Goal: Information Seeking & Learning: Understand process/instructions

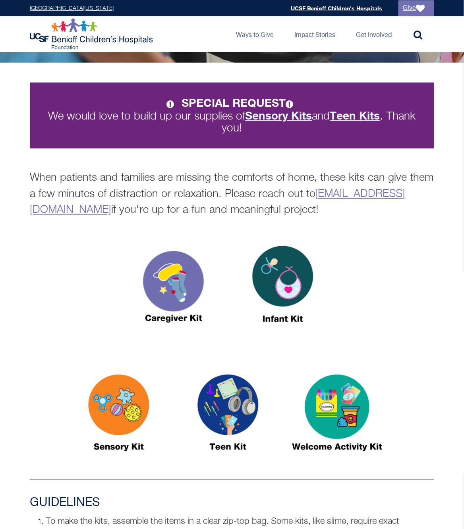
scroll to position [165, 0]
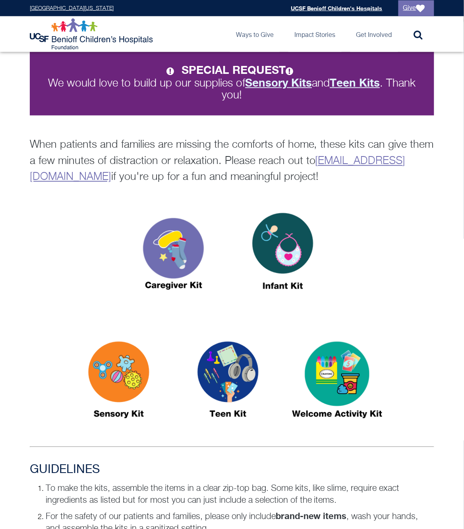
click at [131, 368] on img at bounding box center [118, 383] width 99 height 114
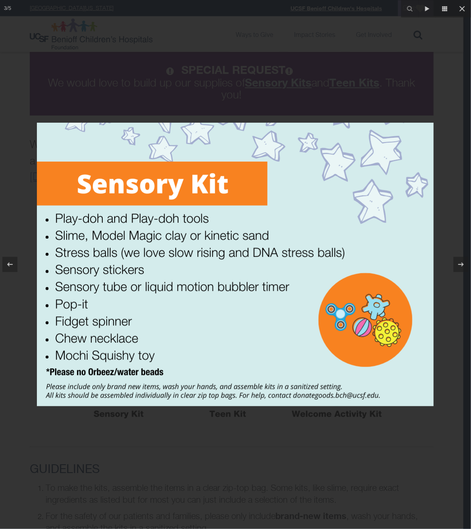
click at [99, 159] on img at bounding box center [235, 265] width 397 height 284
click at [185, 117] on div at bounding box center [235, 264] width 471 height 529
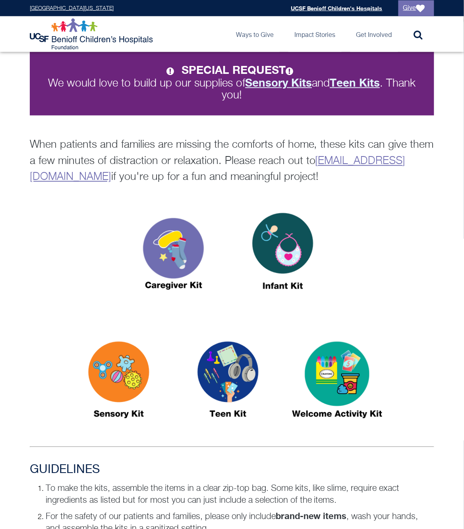
click at [223, 355] on img at bounding box center [227, 383] width 99 height 114
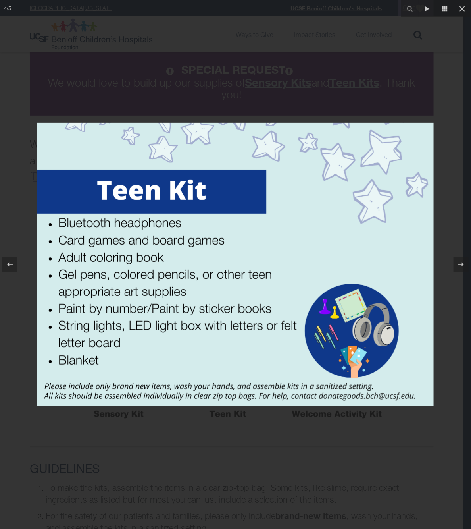
click at [226, 431] on div at bounding box center [235, 264] width 471 height 529
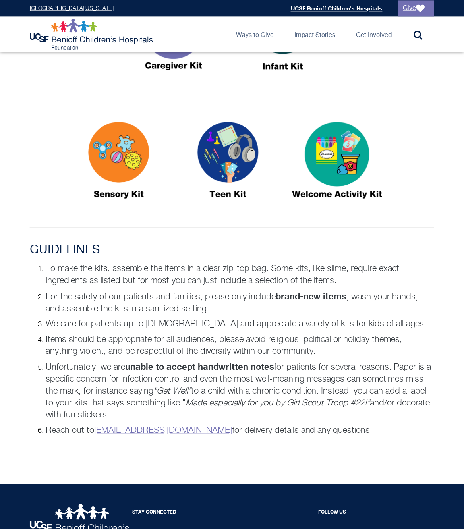
scroll to position [413, 0]
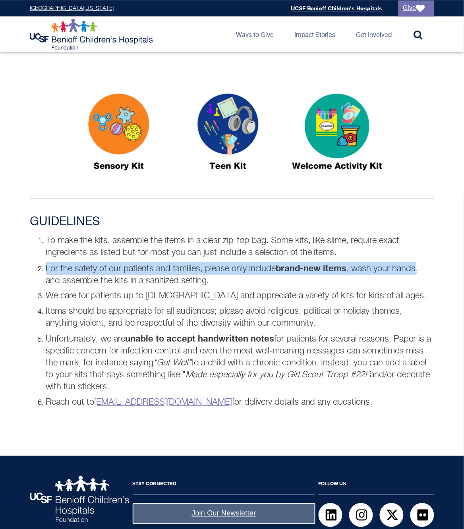
drag, startPoint x: 48, startPoint y: 265, endPoint x: 418, endPoint y: 268, distance: 370.1
click at [418, 268] on p "For the safety of our patients and families, please only include brand-new item…" at bounding box center [240, 274] width 388 height 25
copy p "For the safety of our patients and families, please only include brand-new item…"
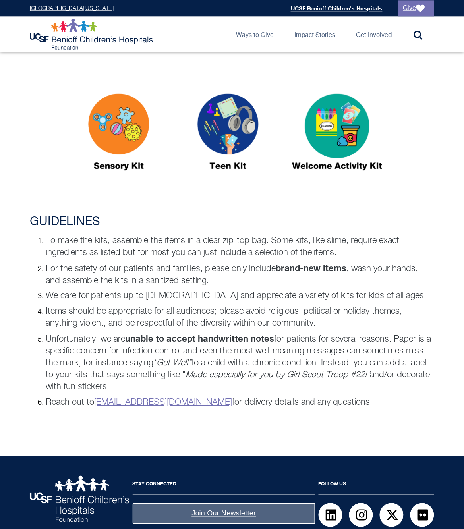
click at [401, 296] on p "We care for patients up to [DEMOGRAPHIC_DATA] and appreciate a variety of kits …" at bounding box center [240, 296] width 388 height 12
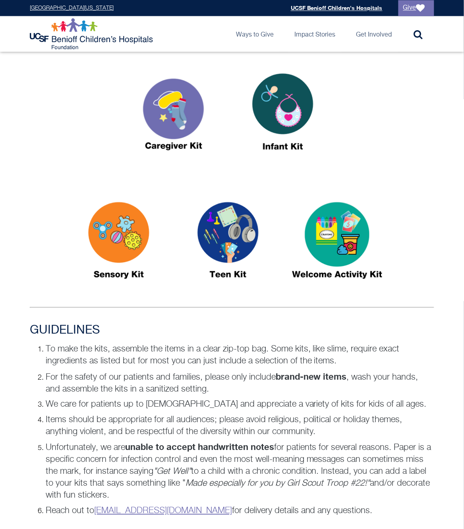
scroll to position [165, 0]
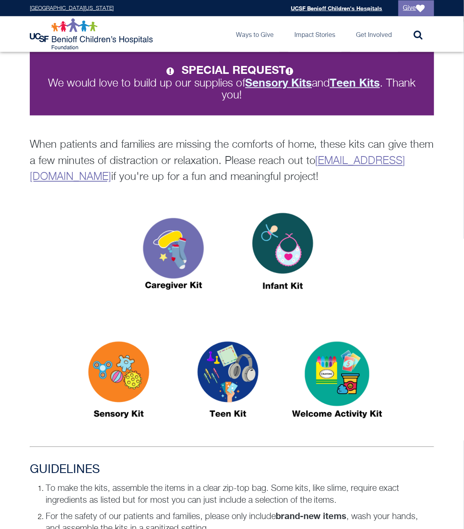
click at [276, 245] on img at bounding box center [282, 255] width 99 height 114
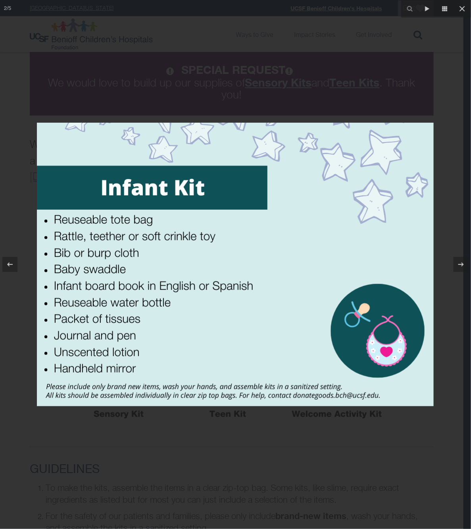
click at [301, 162] on img at bounding box center [235, 265] width 397 height 284
click at [285, 430] on div at bounding box center [235, 264] width 471 height 529
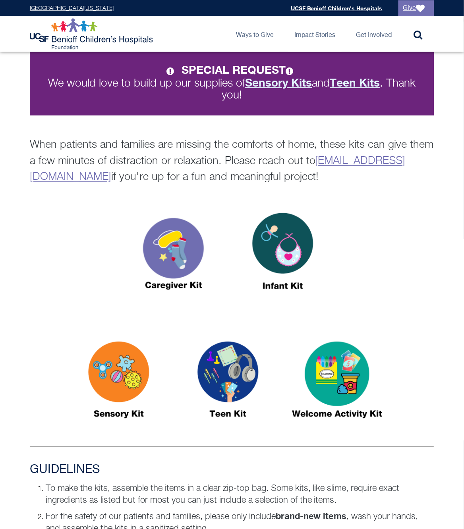
click at [425, 261] on div at bounding box center [232, 256] width 404 height 117
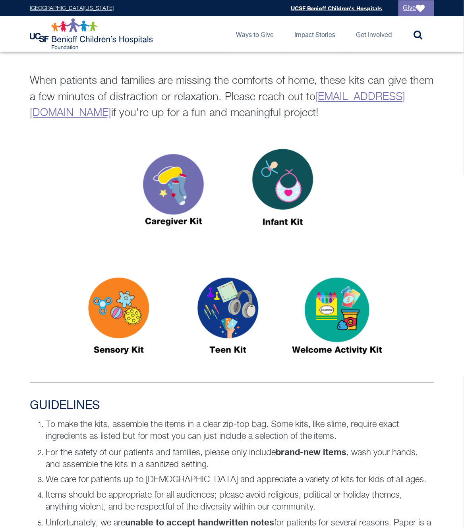
scroll to position [248, 0]
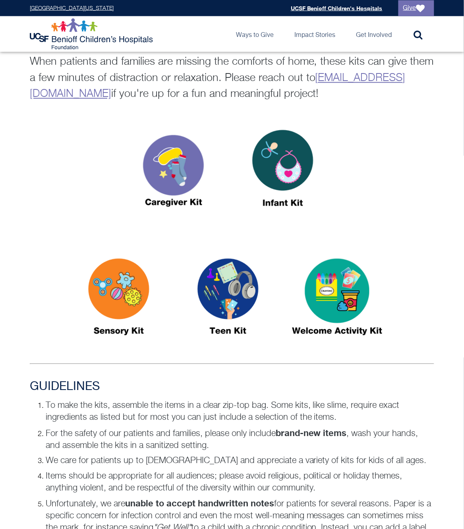
click at [58, 243] on div at bounding box center [232, 301] width 404 height 117
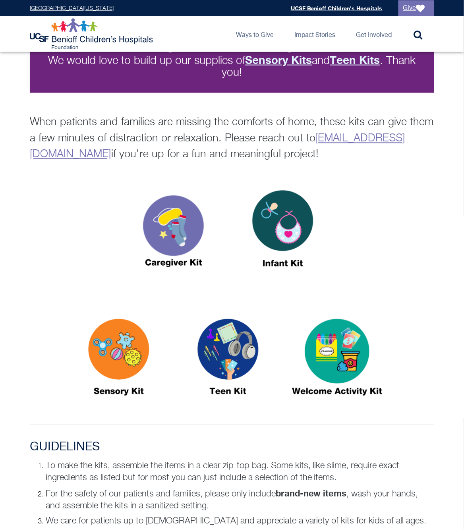
scroll to position [165, 0]
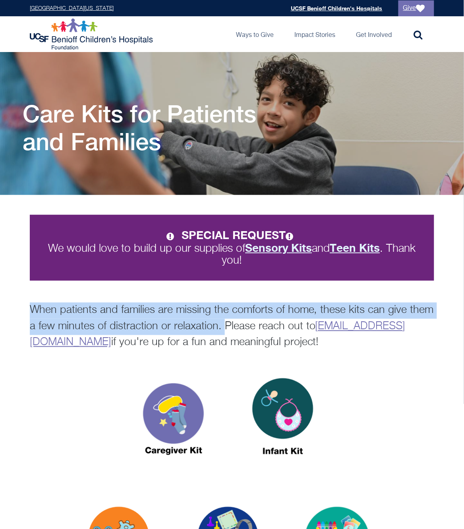
drag, startPoint x: 32, startPoint y: 309, endPoint x: 224, endPoint y: 318, distance: 191.6
click at [224, 318] on p "When patients and families are missing the comforts of home, these kits can giv…" at bounding box center [232, 327] width 404 height 48
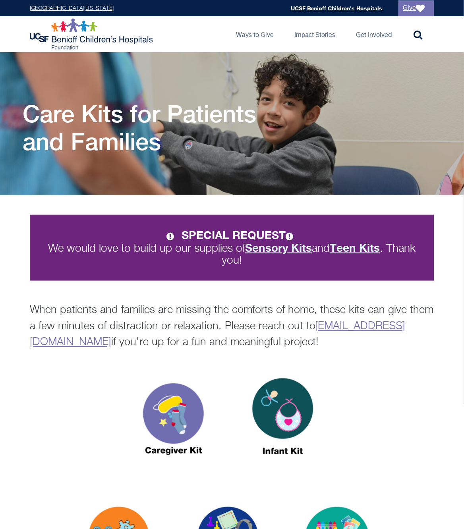
drag, startPoint x: 363, startPoint y: 321, endPoint x: 340, endPoint y: 326, distance: 23.6
click at [363, 321] on p "When patients and families are missing the comforts of home, these kits can giv…" at bounding box center [232, 327] width 404 height 48
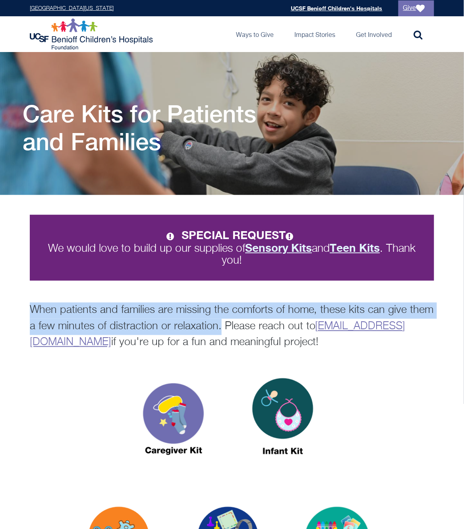
drag, startPoint x: 218, startPoint y: 322, endPoint x: 32, endPoint y: 310, distance: 185.9
click at [32, 310] on p "When patients and families are missing the comforts of home, these kits can giv…" at bounding box center [232, 327] width 404 height 48
copy p "When patients and families are missing the comforts of home, these kits can giv…"
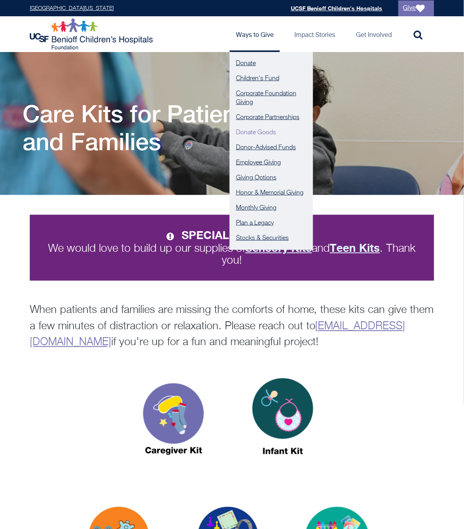
click at [259, 129] on link "Donate Goods" at bounding box center [271, 132] width 83 height 15
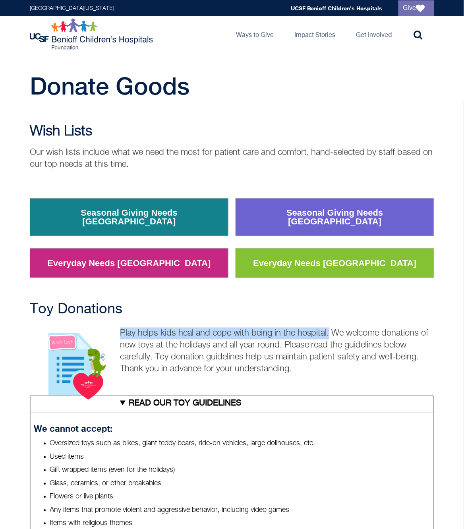
drag, startPoint x: 121, startPoint y: 325, endPoint x: 330, endPoint y: 328, distance: 209.3
click at [330, 328] on p "Play helps kids heal and cope with being in the hospital. We welcome donations …" at bounding box center [232, 352] width 404 height 48
copy p "Play helps kids heal and cope with being in the hospital."
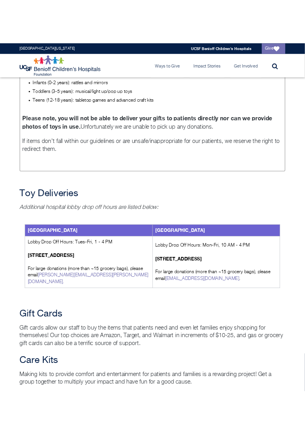
scroll to position [910, 0]
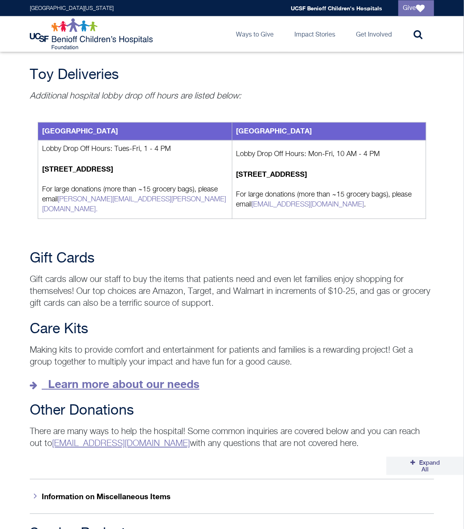
click at [67, 378] on strong "Learn more about our needs" at bounding box center [123, 384] width 151 height 13
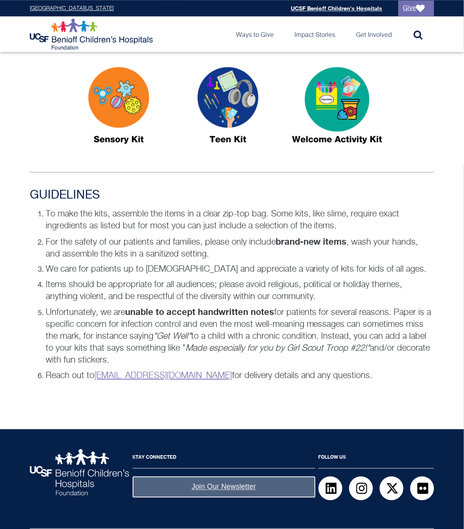
scroll to position [456, 0]
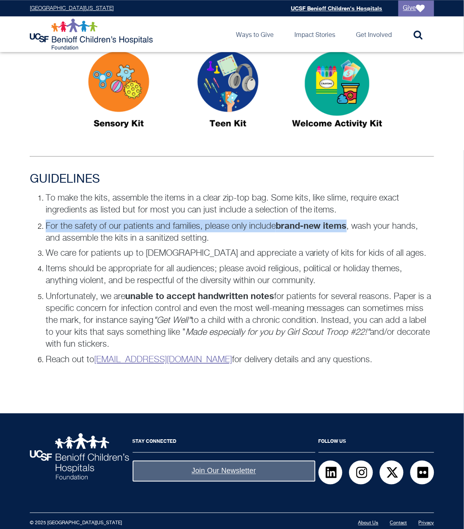
drag, startPoint x: 45, startPoint y: 220, endPoint x: 348, endPoint y: 226, distance: 303.5
click at [348, 226] on li "For the safety of our patients and families, please only include brand-new item…" at bounding box center [240, 232] width 388 height 25
copy p "For the safety of our patients and families, please only include brand-new items"
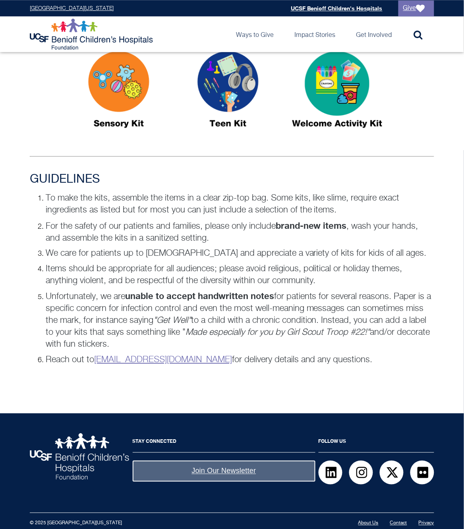
click at [344, 312] on p "Unfortunately, we are unable to accept handwritten notes for patients for sever…" at bounding box center [240, 320] width 388 height 60
click at [152, 256] on p "We care for patients up to [DEMOGRAPHIC_DATA] and appreciate a variety of kits …" at bounding box center [240, 253] width 388 height 12
click at [150, 266] on p "Items should be appropriate for all audiences; please avoid religious, politica…" at bounding box center [240, 275] width 388 height 24
click at [251, 272] on p "Items should be appropriate for all audiences; please avoid religious, politica…" at bounding box center [240, 275] width 388 height 24
click at [255, 280] on p "Items should be appropriate for all audiences; please avoid religious, politica…" at bounding box center [240, 275] width 388 height 24
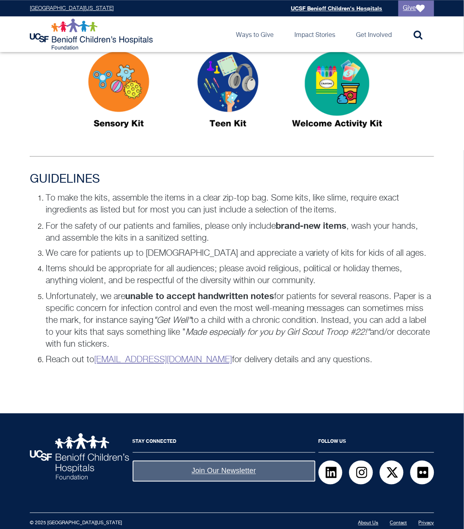
click at [239, 307] on p "Unfortunately, we are unable to accept handwritten notes for patients for sever…" at bounding box center [240, 320] width 388 height 60
click at [415, 296] on p "Unfortunately, we are unable to accept handwritten notes for patients for sever…" at bounding box center [240, 320] width 388 height 60
